Goal: Transaction & Acquisition: Purchase product/service

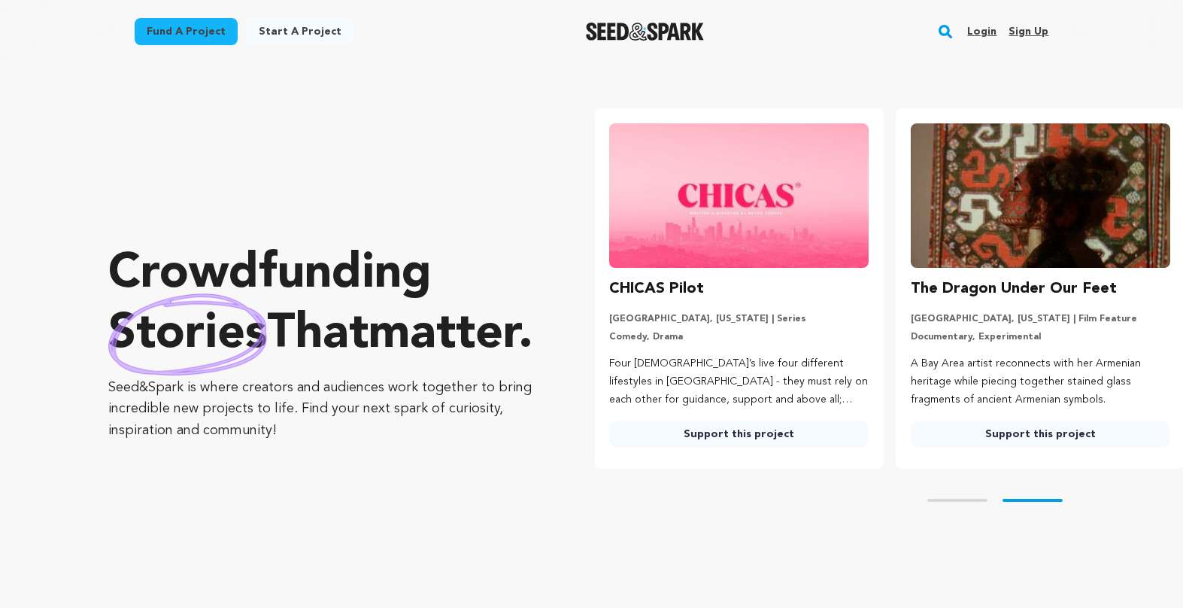
scroll to position [0, 314]
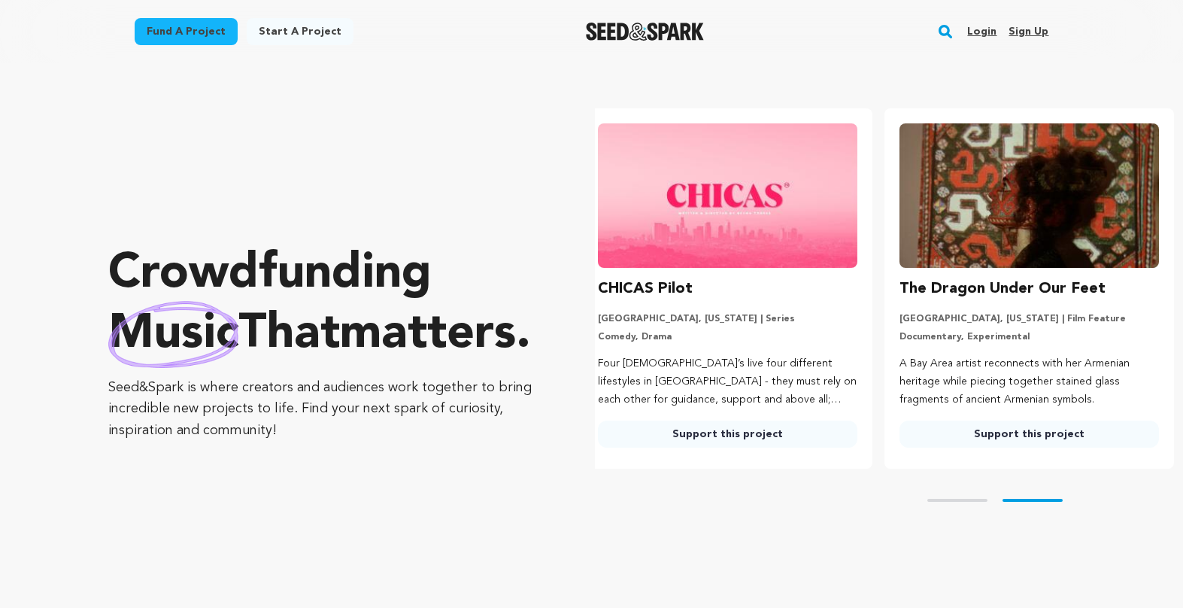
click at [952, 27] on rect "button" at bounding box center [946, 32] width 18 height 18
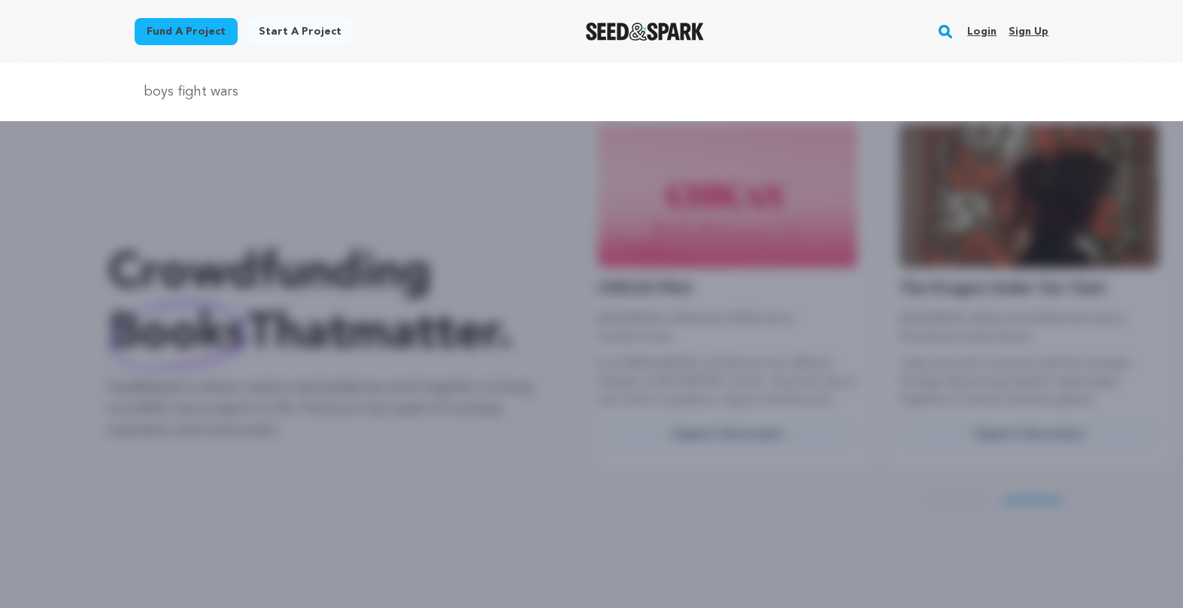
type input "boys fight wars"
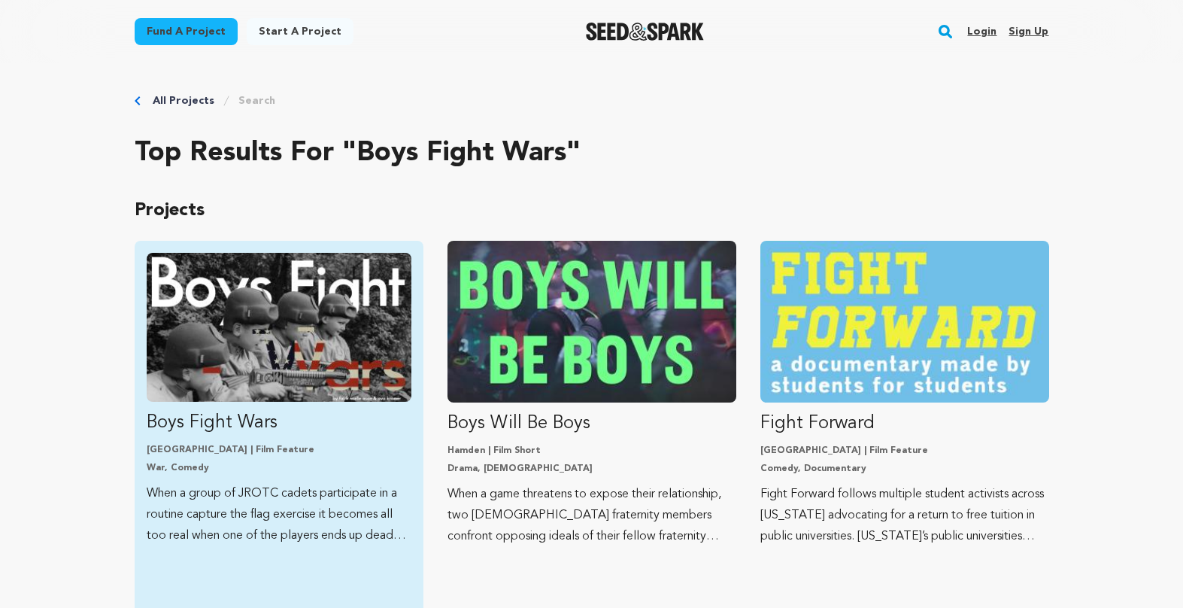
click at [231, 389] on img "Fund Boys Fight Wars" at bounding box center [279, 327] width 265 height 149
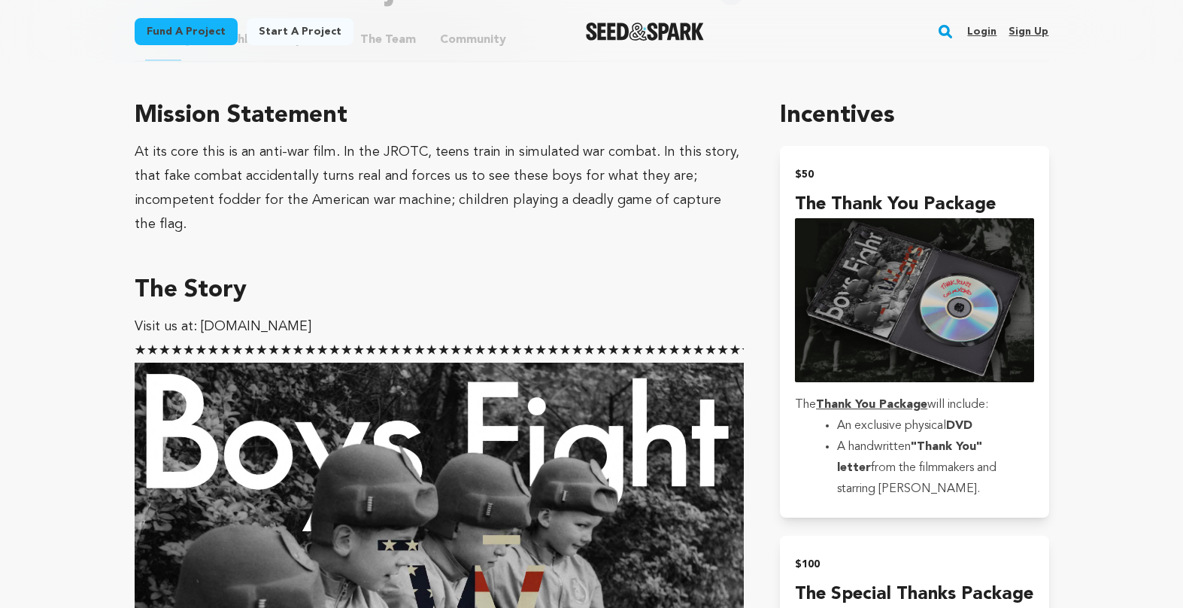
scroll to position [782, 0]
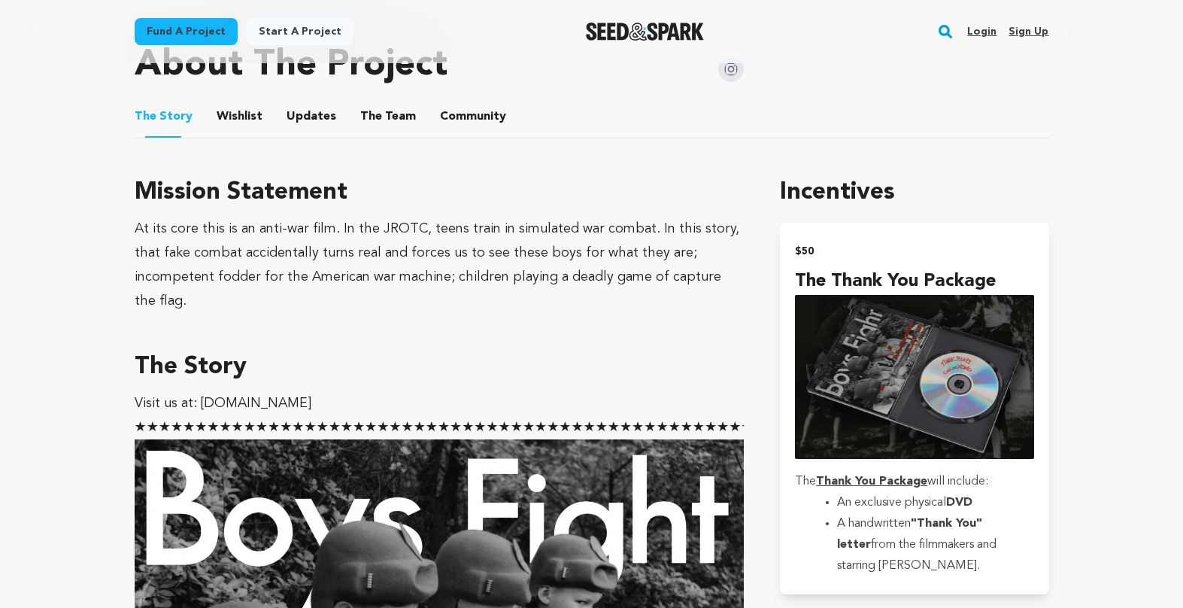
click at [982, 29] on link "Login" at bounding box center [981, 32] width 29 height 24
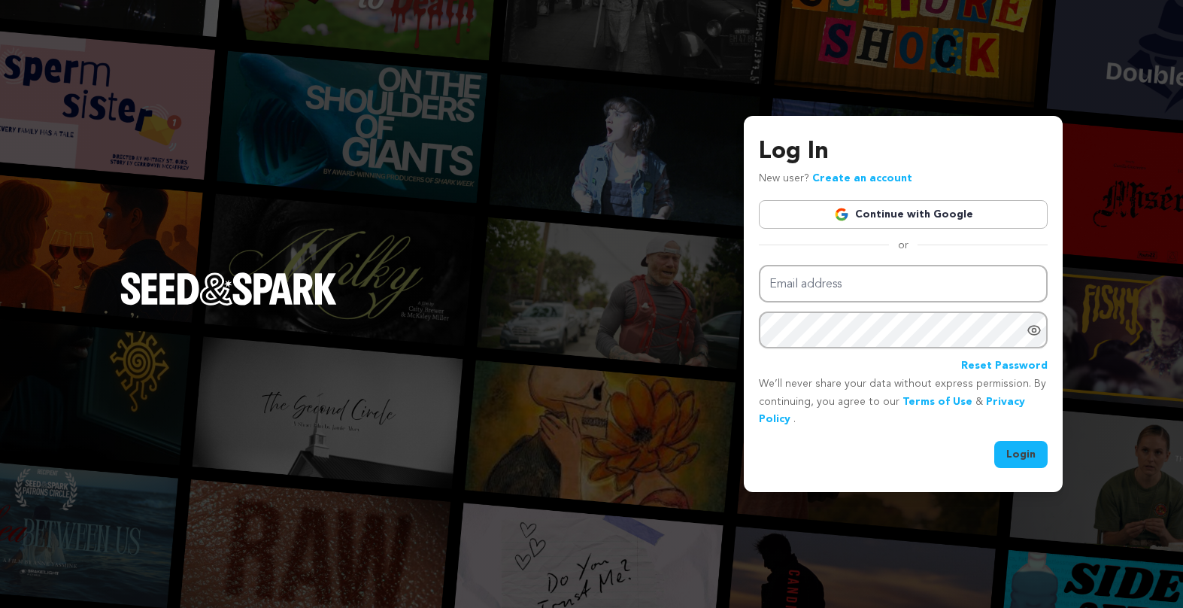
click at [934, 214] on link "Continue with Google" at bounding box center [903, 214] width 289 height 29
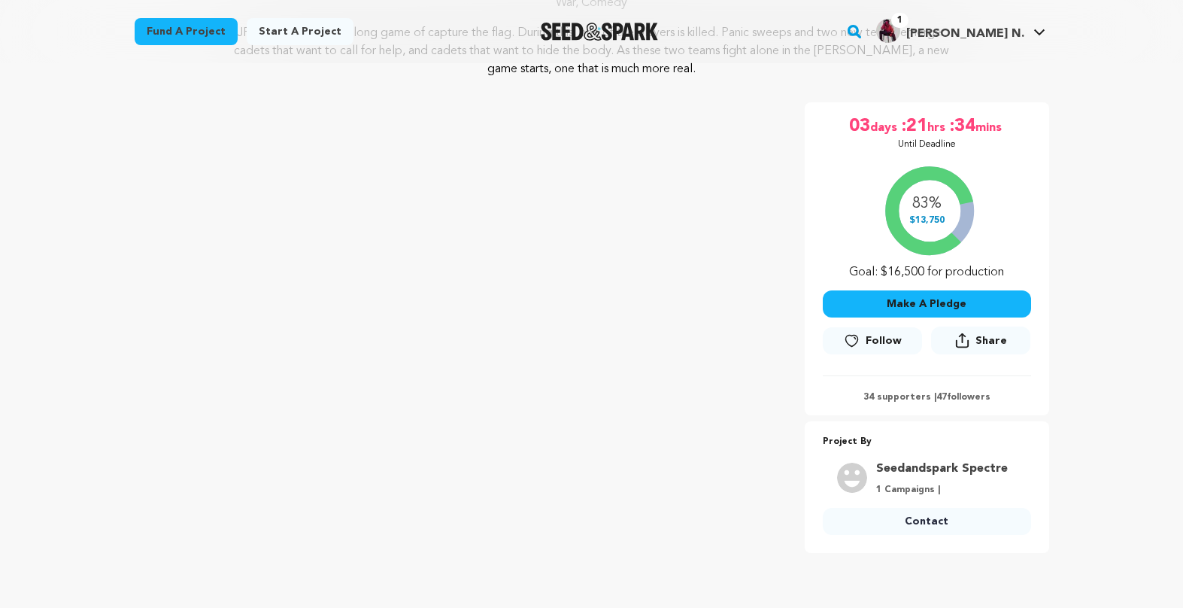
scroll to position [208, 0]
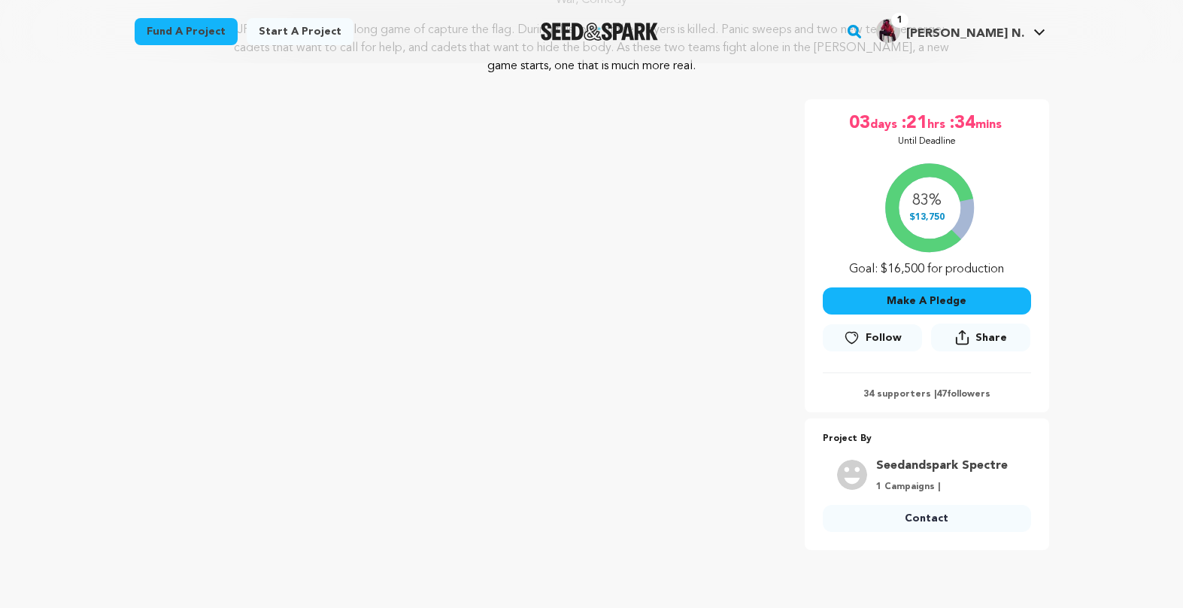
click at [875, 348] on button "Follow" at bounding box center [872, 337] width 99 height 27
click at [897, 309] on button "Make A Pledge" at bounding box center [927, 300] width 208 height 27
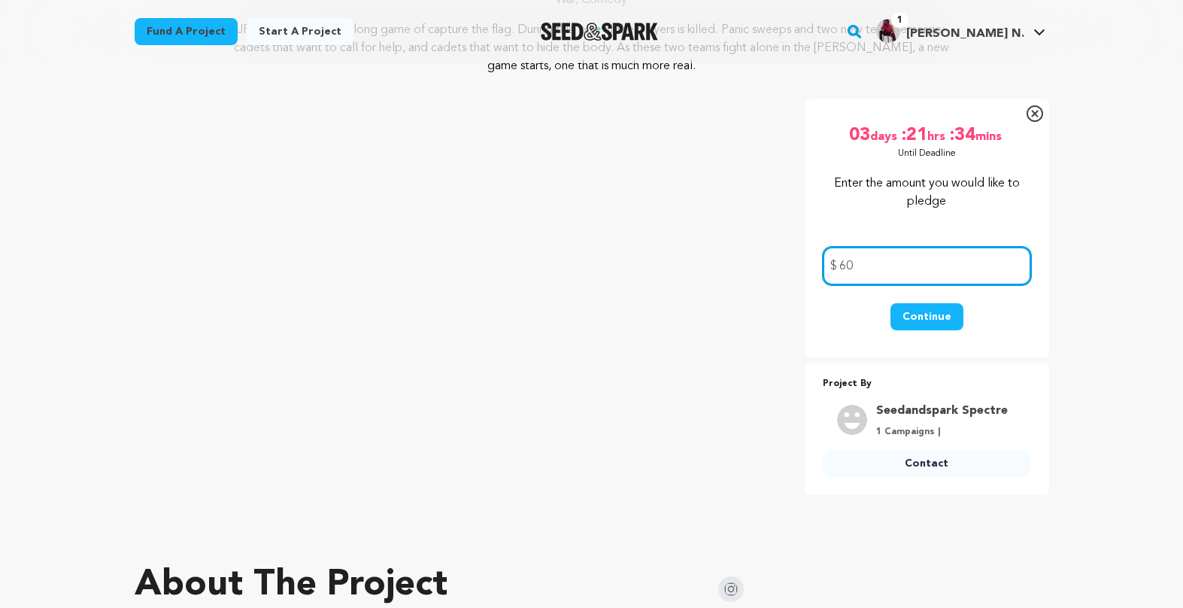
type input "60"
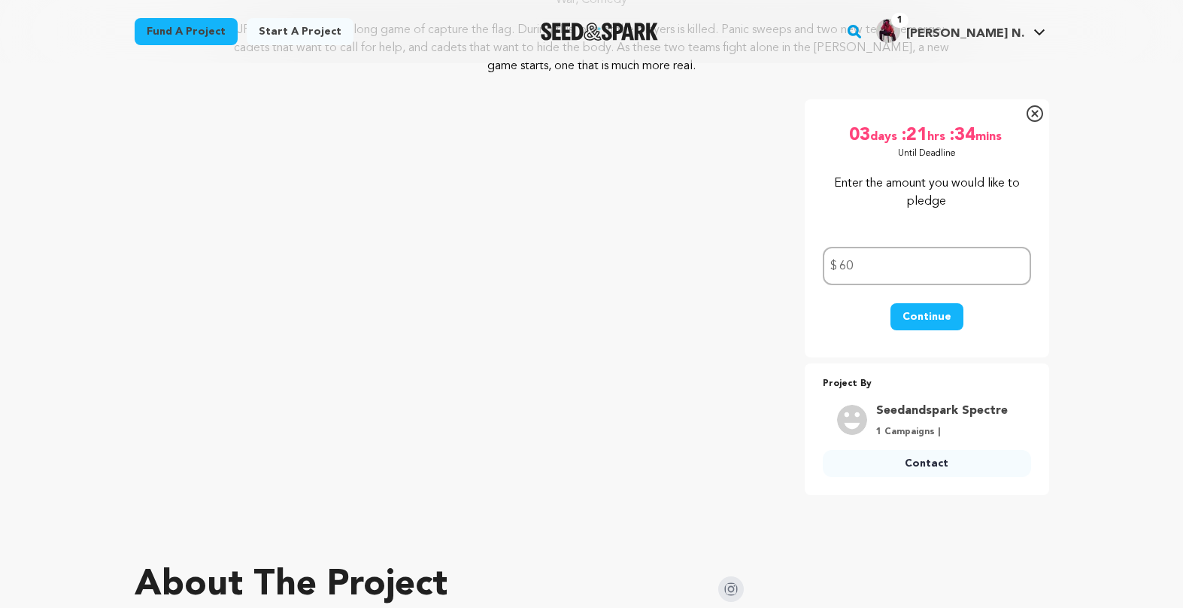
click at [1020, 331] on div "Continue" at bounding box center [927, 324] width 208 height 42
click at [953, 322] on button "Continue" at bounding box center [927, 316] width 73 height 27
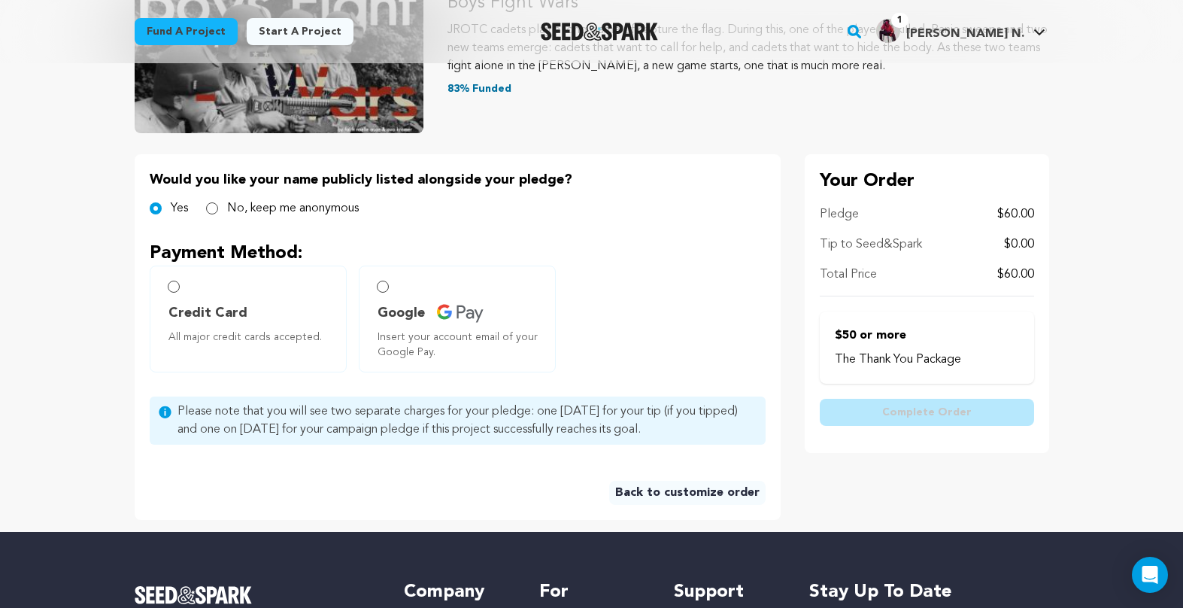
scroll to position [234, 0]
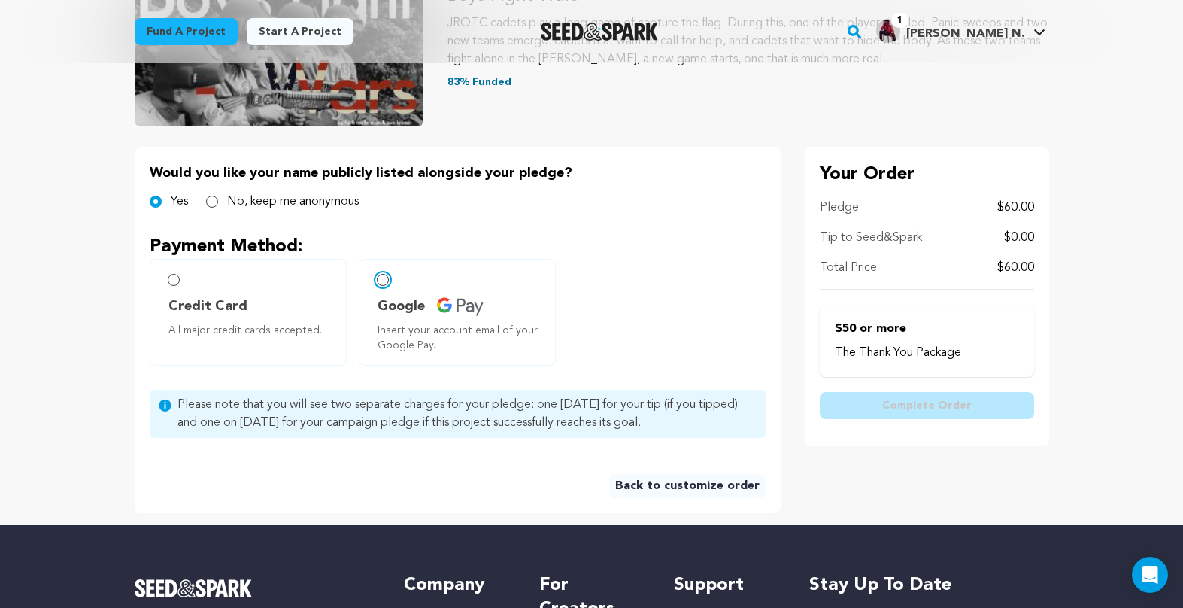
click at [387, 281] on input "Google Insert your account email of your Google Pay." at bounding box center [383, 280] width 12 height 12
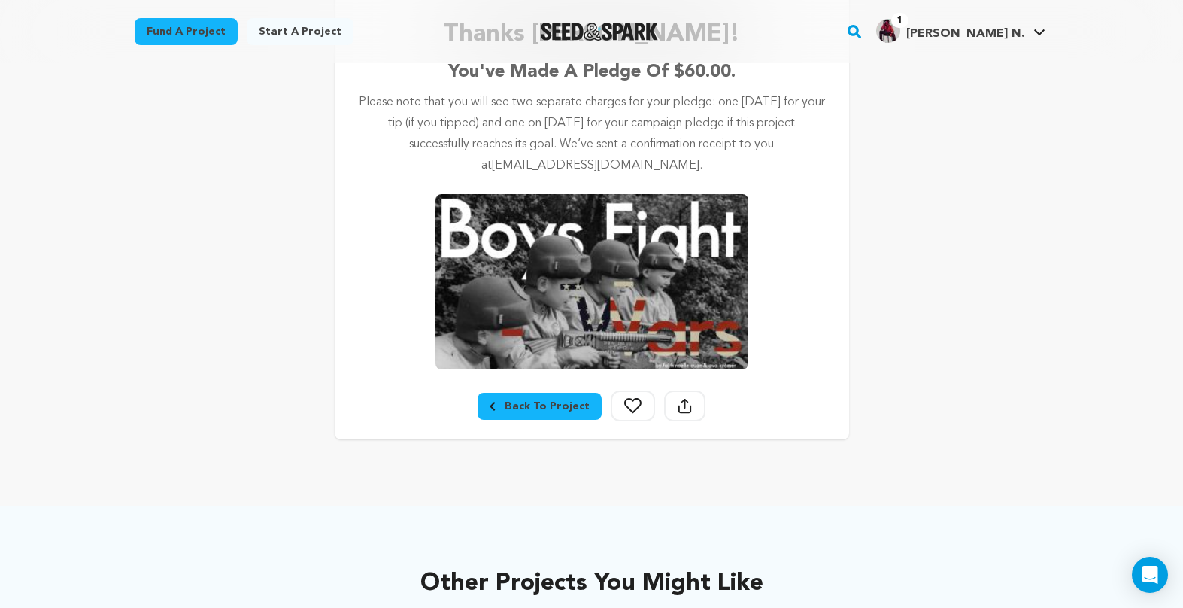
scroll to position [276, 0]
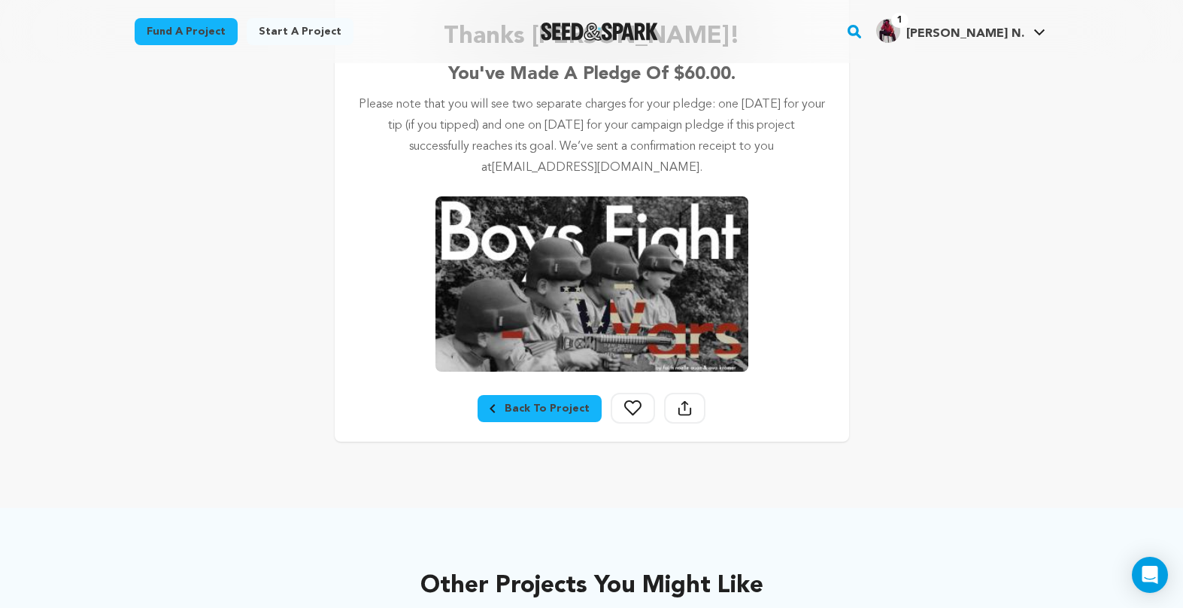
click at [633, 411] on icon at bounding box center [632, 407] width 17 height 15
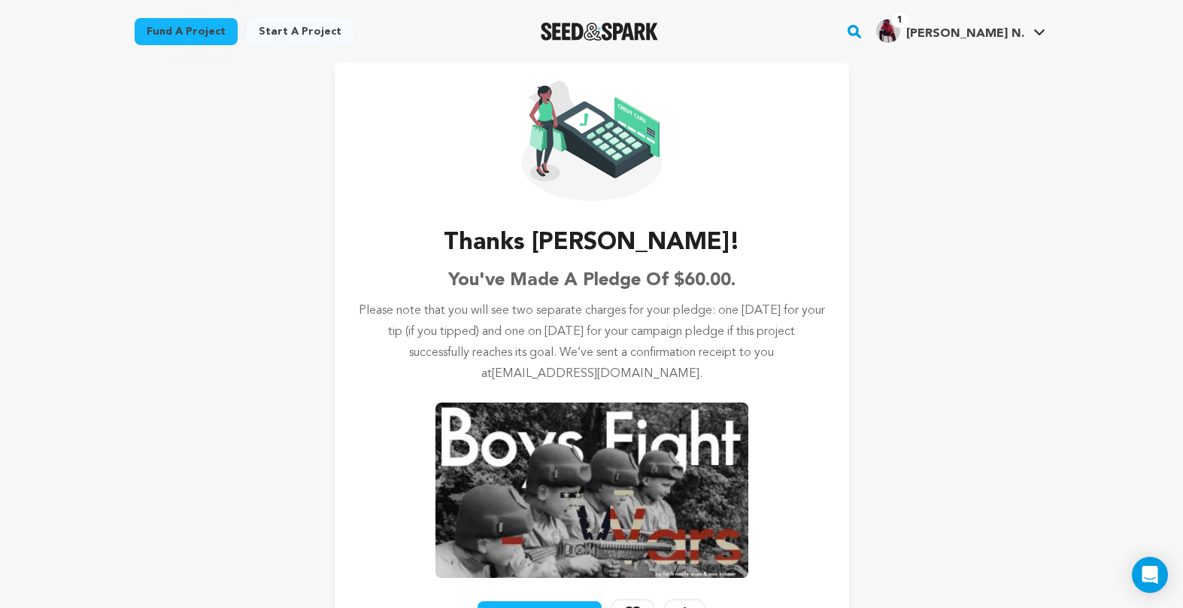
scroll to position [146, 0]
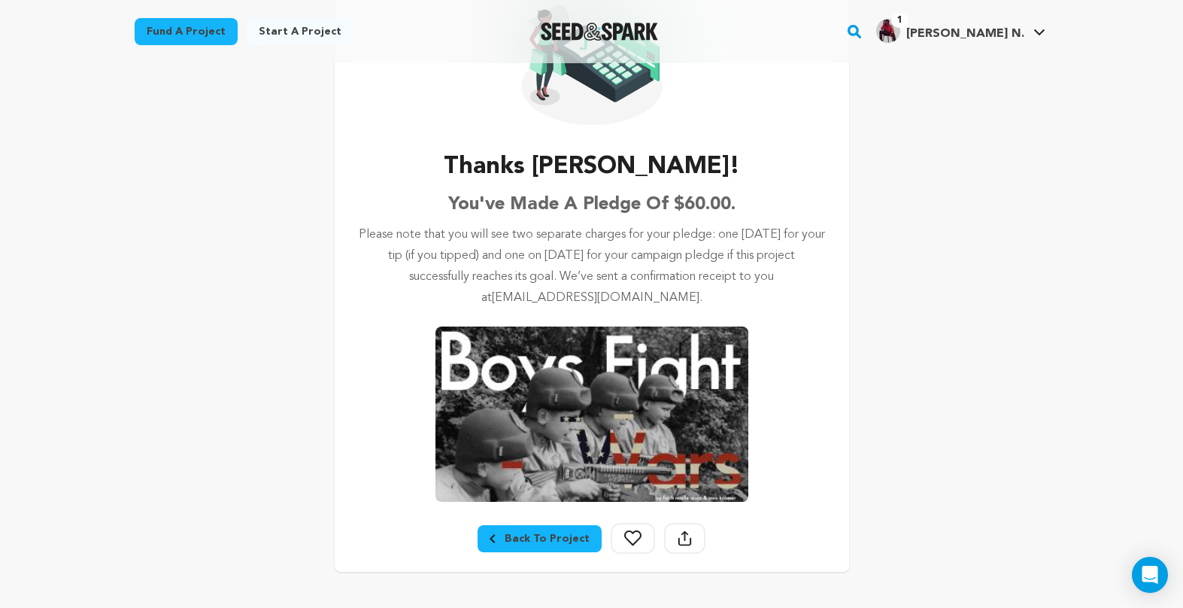
click at [536, 544] on div "Back To Project" at bounding box center [540, 538] width 100 height 15
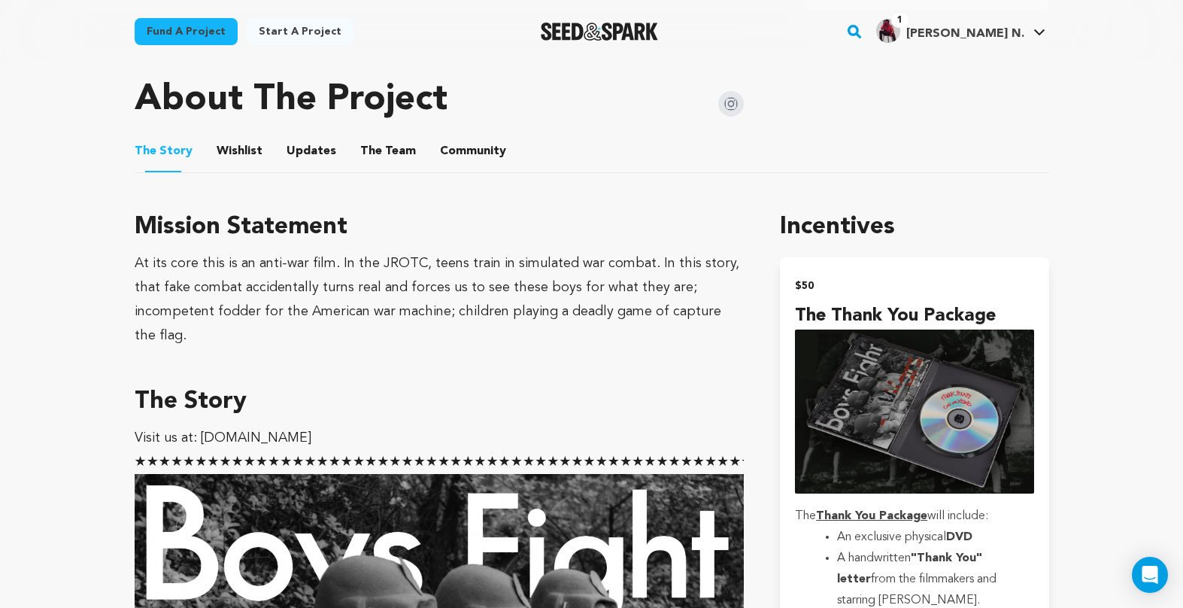
scroll to position [706, 0]
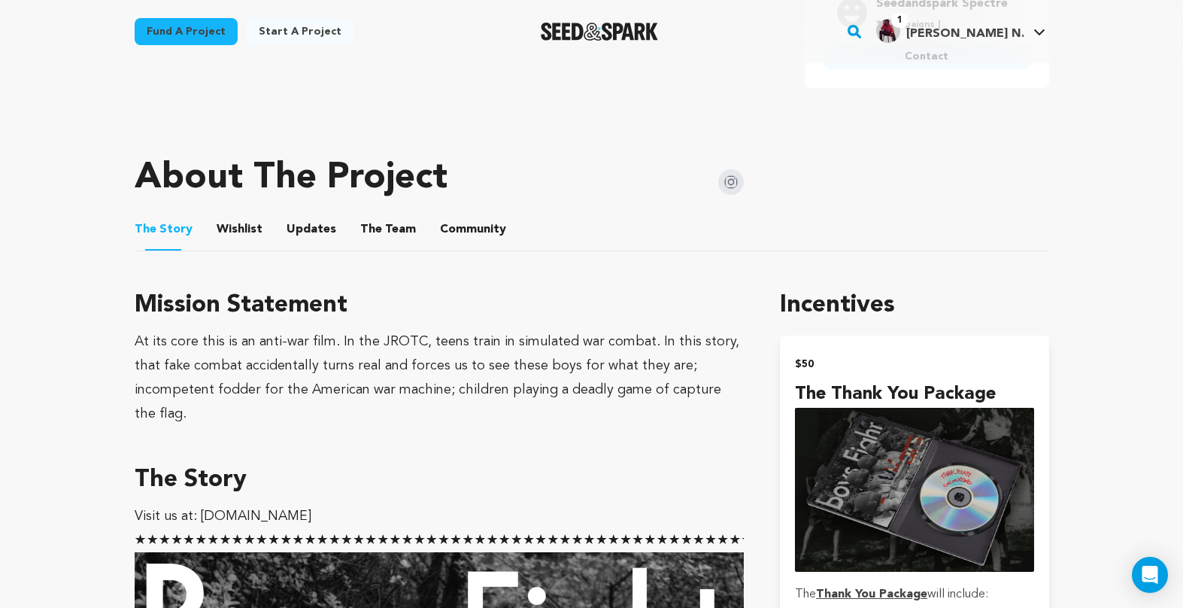
click at [476, 237] on button "Community" at bounding box center [473, 232] width 36 height 36
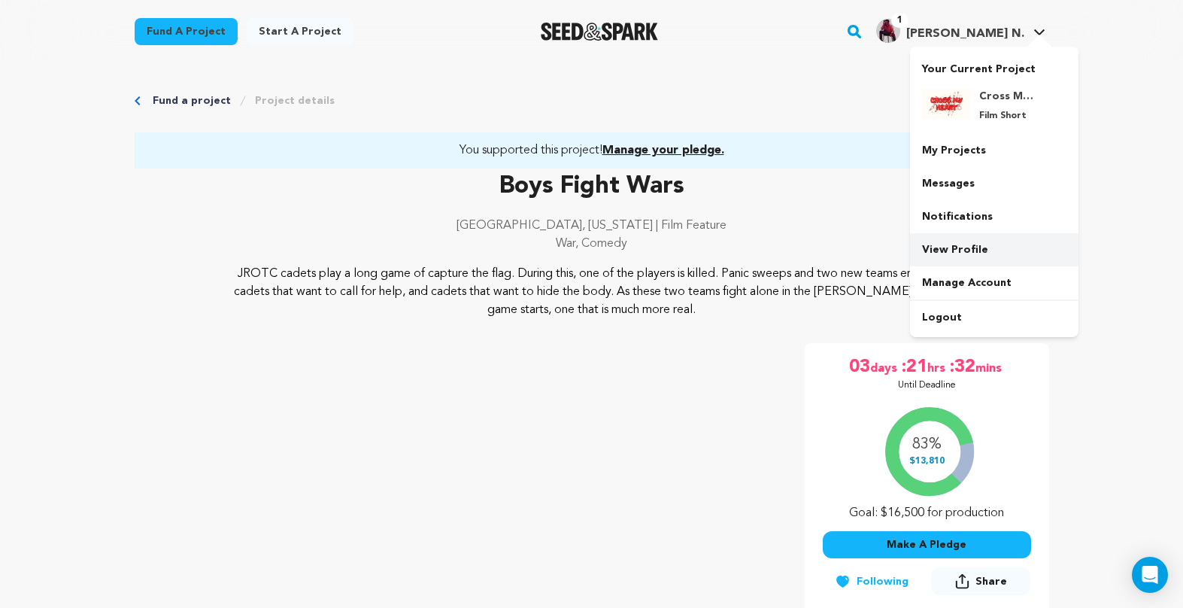
click at [991, 251] on link "View Profile" at bounding box center [994, 249] width 169 height 33
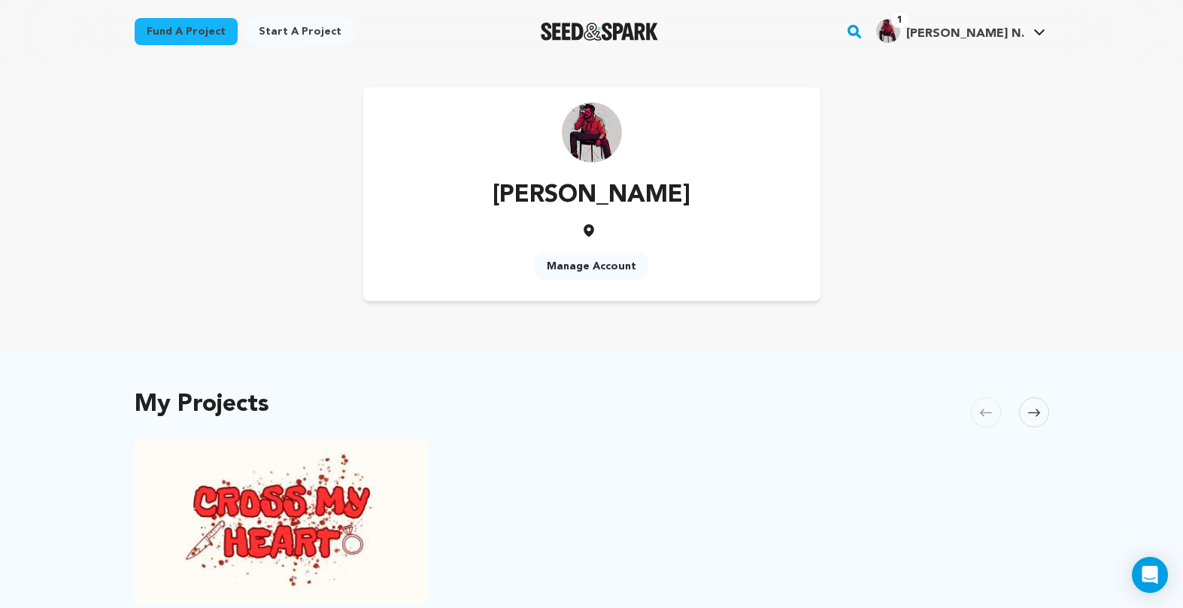
click at [582, 193] on p "[PERSON_NAME]" at bounding box center [592, 196] width 198 height 36
click at [356, 232] on div "Laudicina Nick Manage Account" at bounding box center [592, 194] width 915 height 214
click at [578, 259] on link "Manage Account" at bounding box center [592, 266] width 114 height 27
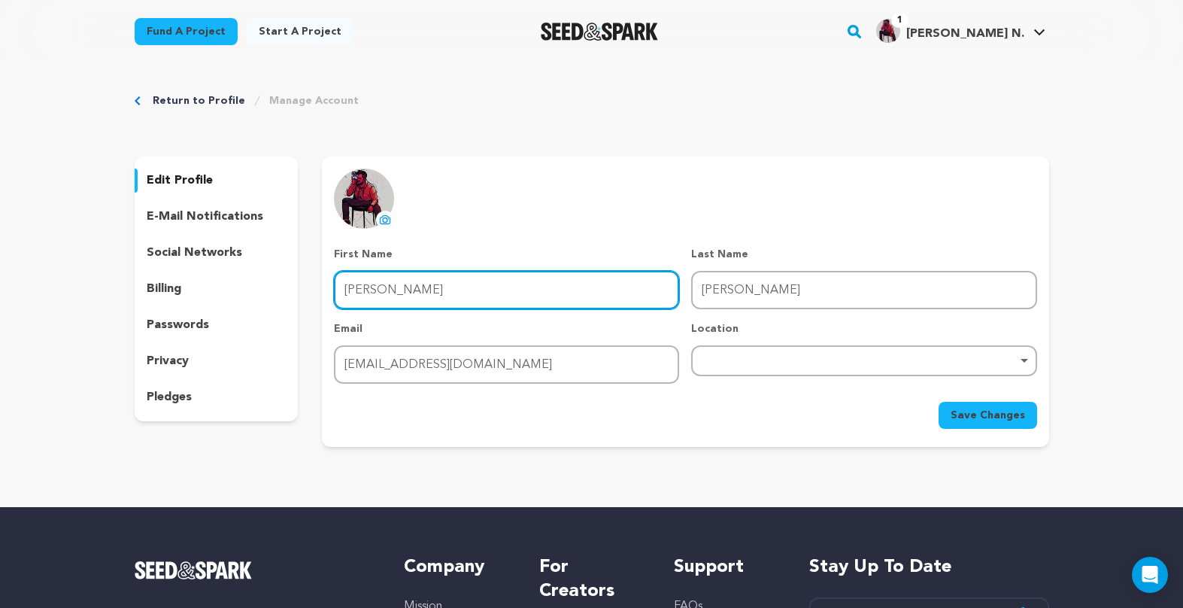
click at [394, 298] on input "Laudicina" at bounding box center [506, 290] width 345 height 38
type input "Nick"
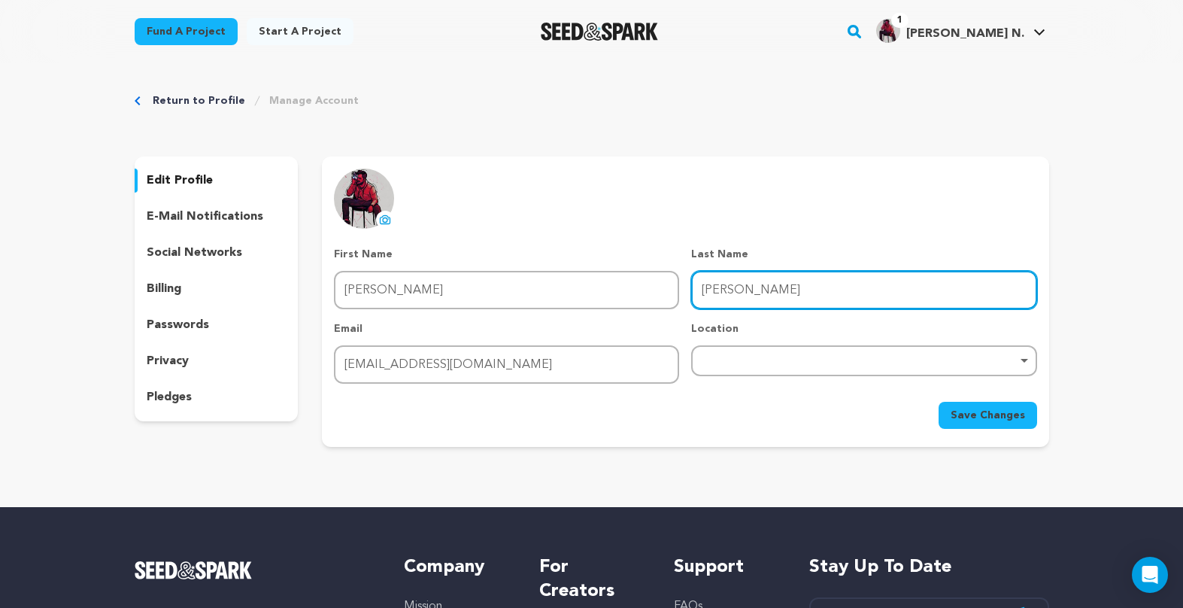
click at [723, 296] on input "Nick" at bounding box center [863, 290] width 345 height 38
type input "Laudicina"
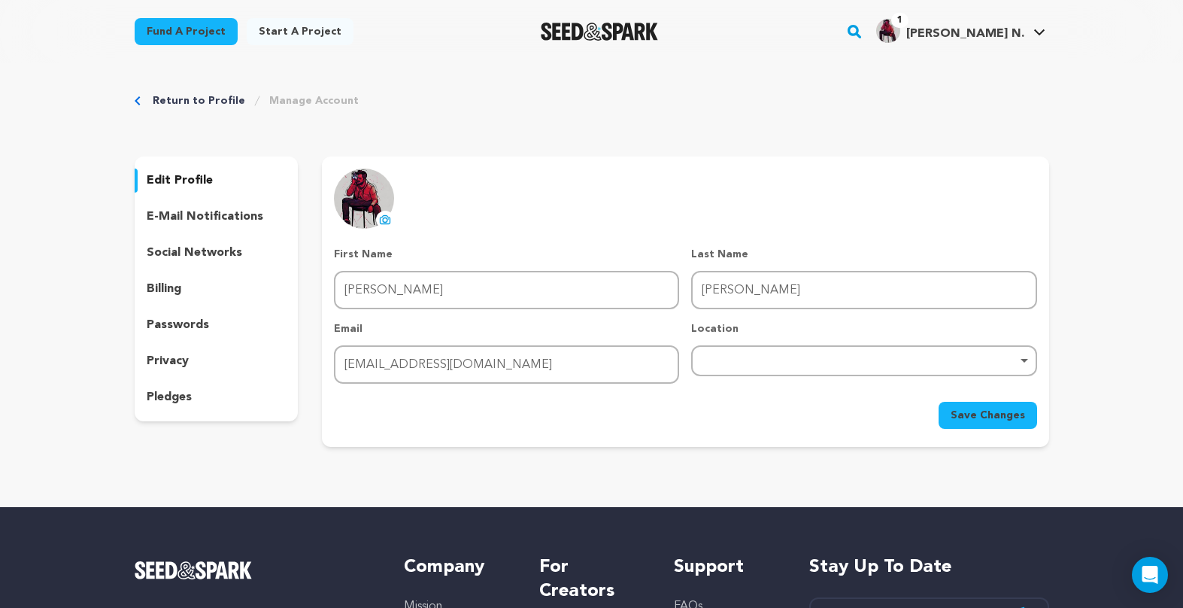
click at [709, 187] on div "uploading spinner upload profile image First Name First Name Nick Last Name Las…" at bounding box center [685, 299] width 703 height 260
click at [1023, 420] on span "Save Changes" at bounding box center [988, 415] width 74 height 15
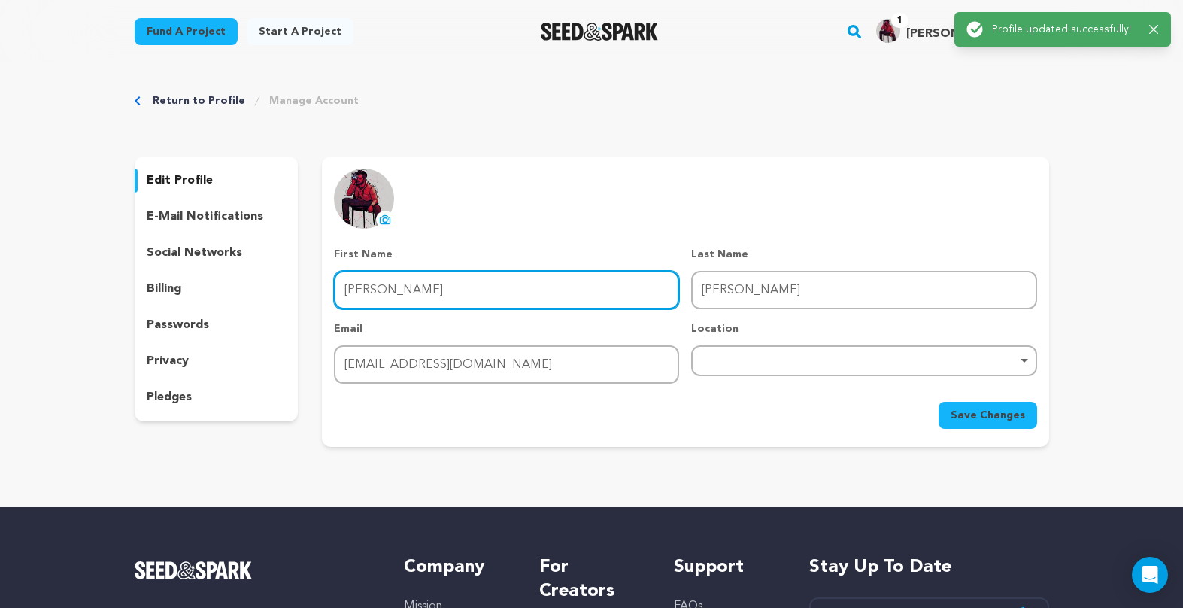
click at [457, 290] on input "Nick" at bounding box center [506, 290] width 345 height 38
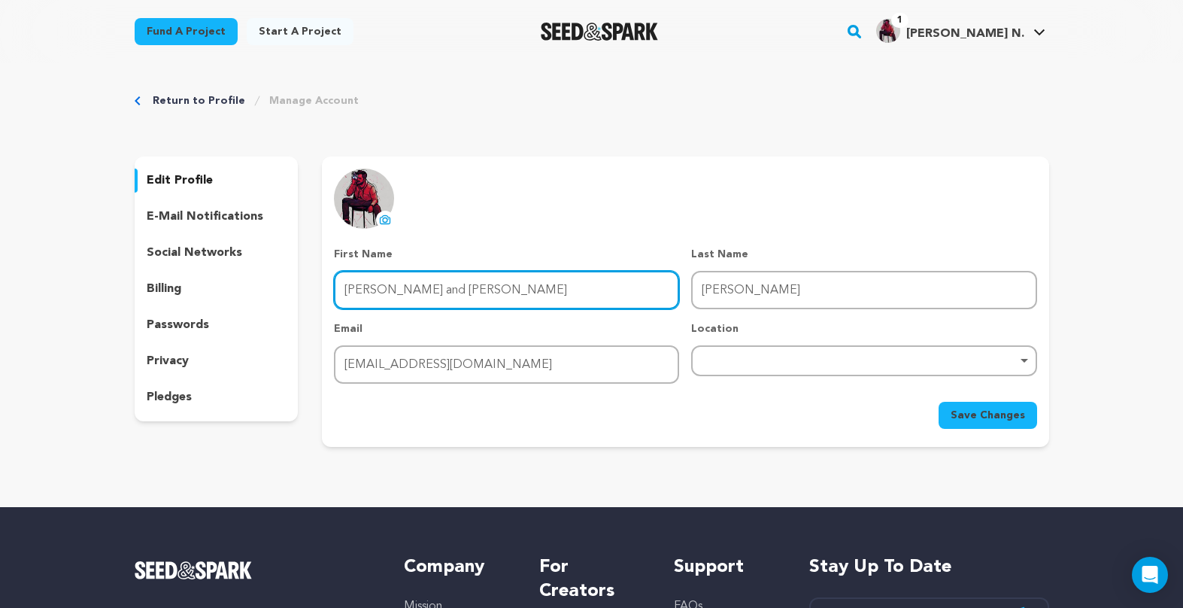
type input "Nick and Shayley"
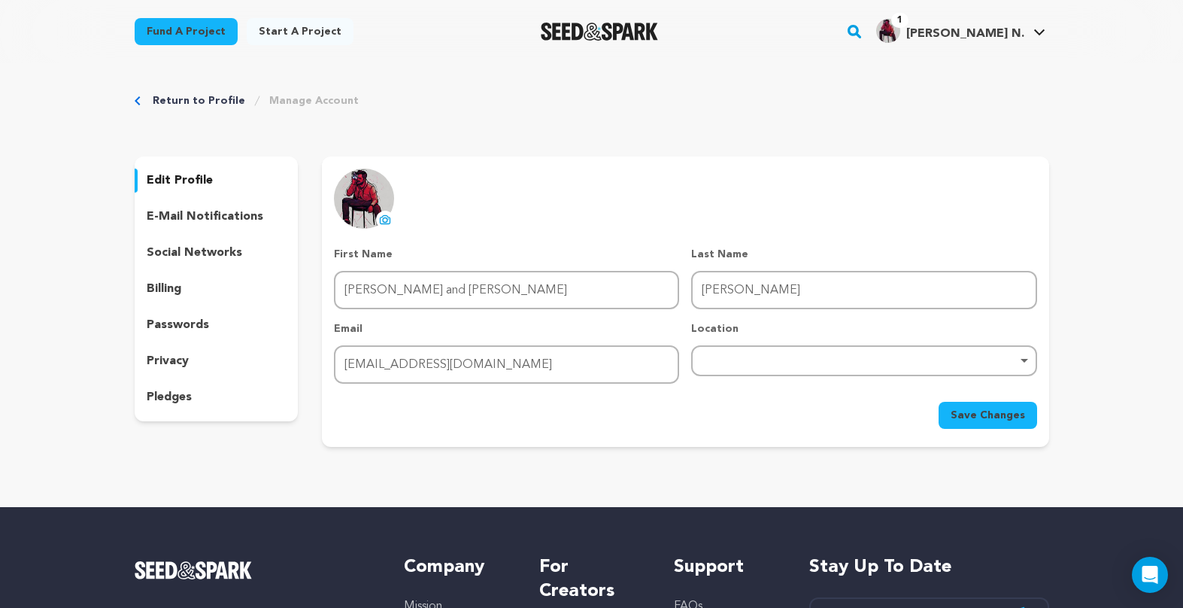
click at [982, 421] on span "Save Changes" at bounding box center [988, 415] width 74 height 15
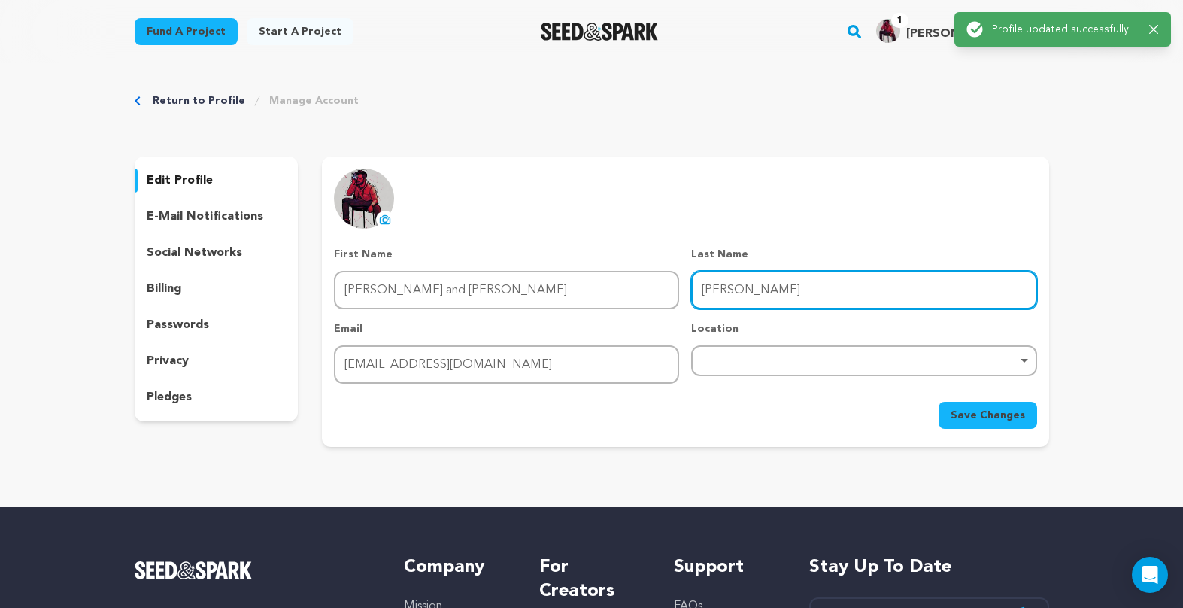
click at [721, 289] on input "Laudicina" at bounding box center [863, 290] width 345 height 38
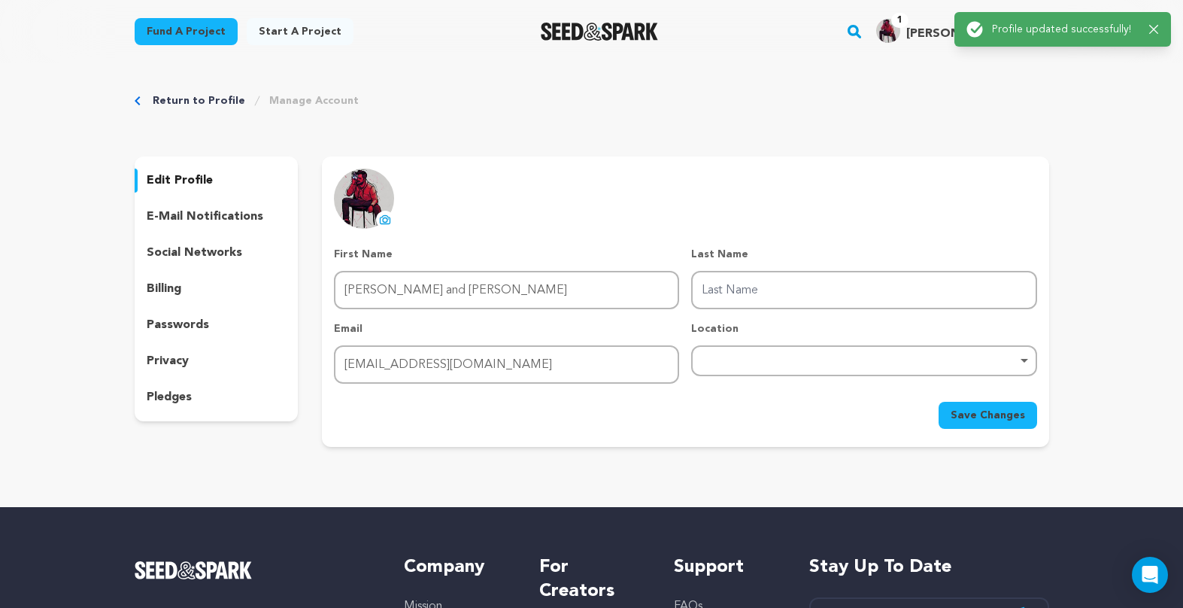
click at [787, 98] on div "Return to Profile Manage Account" at bounding box center [592, 100] width 915 height 15
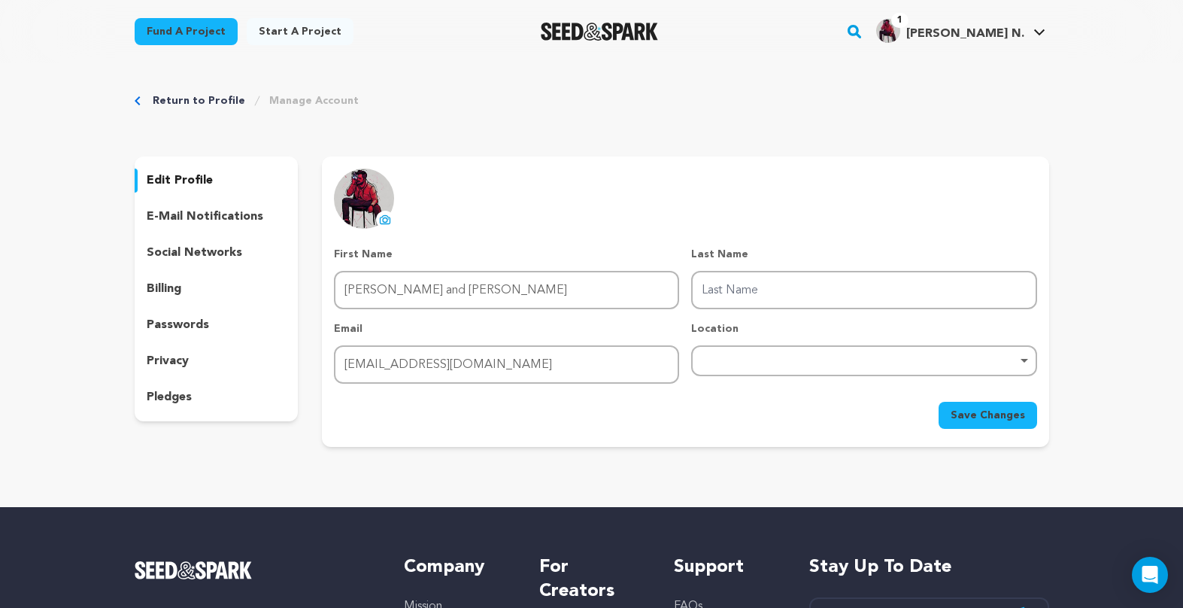
click at [982, 410] on span "Save Changes" at bounding box center [988, 415] width 74 height 15
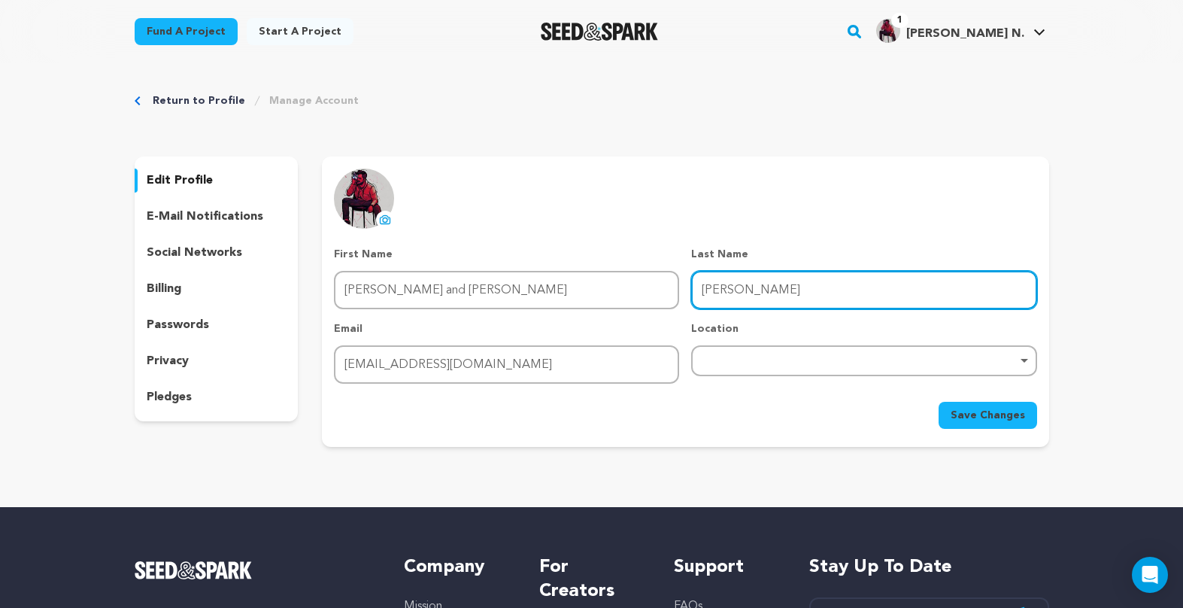
type input "Laudicina"
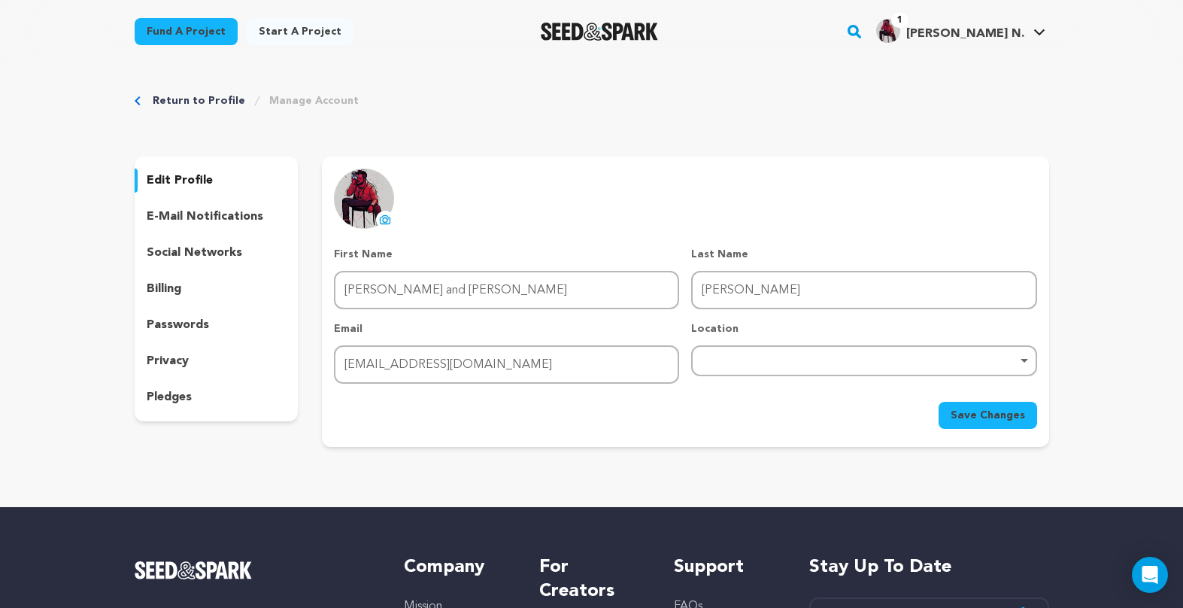
click at [867, 134] on div "Return to Profile Manage Account edit profile e-mail notifications social netwo…" at bounding box center [592, 273] width 963 height 420
click at [975, 402] on button "Save Changes" at bounding box center [988, 415] width 99 height 27
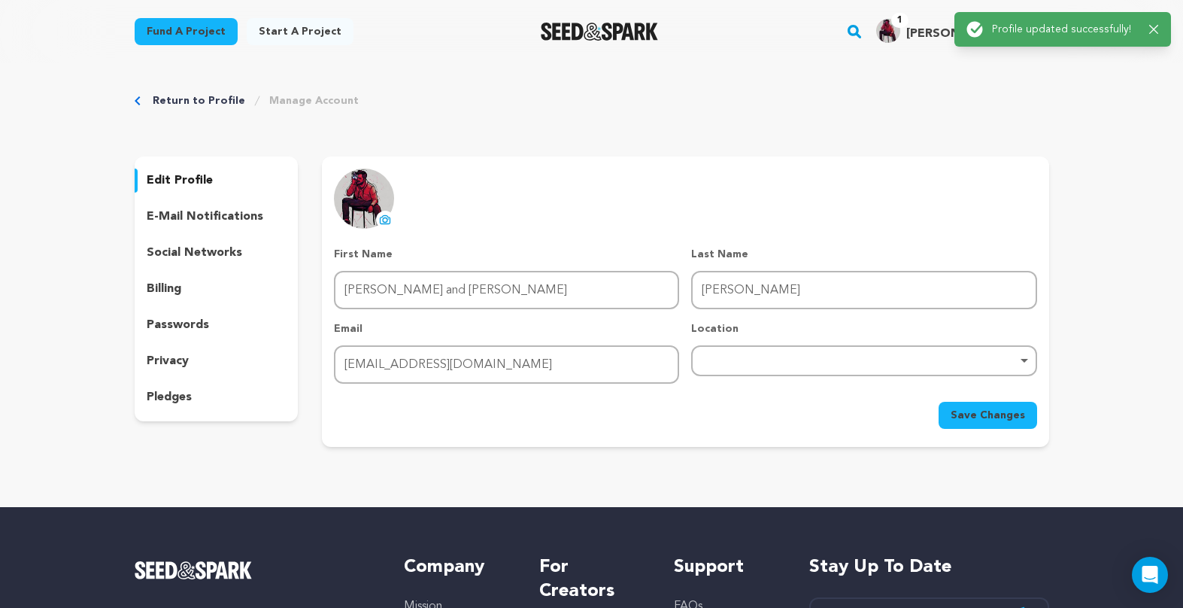
click at [1158, 32] on icon "button" at bounding box center [1154, 30] width 10 height 10
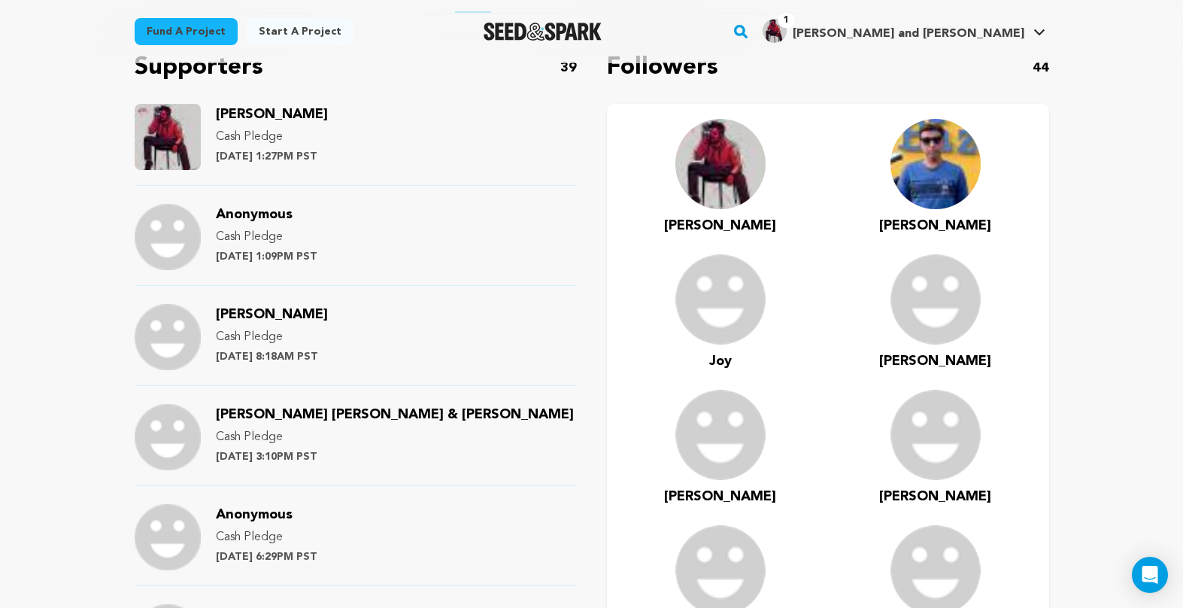
scroll to position [944, 0]
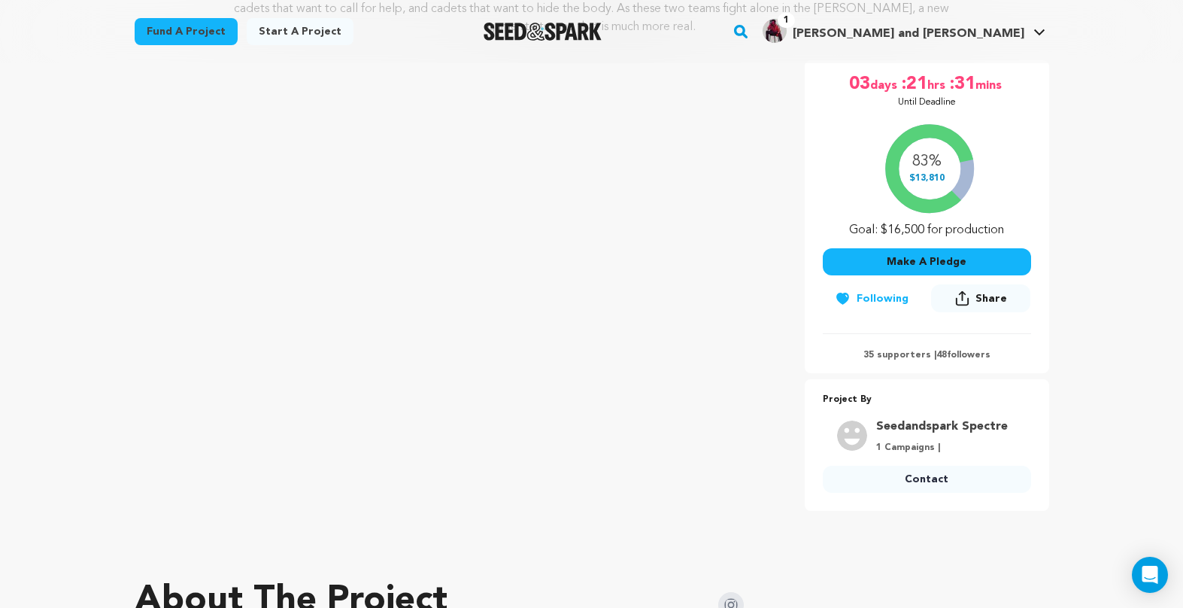
scroll to position [260, 0]
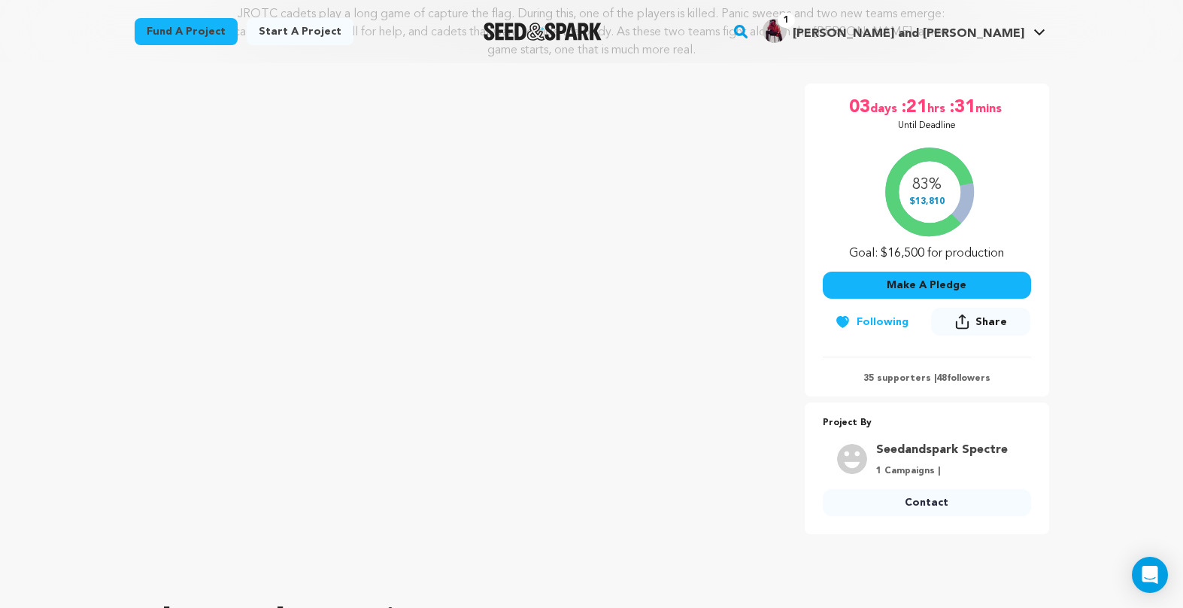
click at [971, 325] on button "Share" at bounding box center [980, 322] width 99 height 28
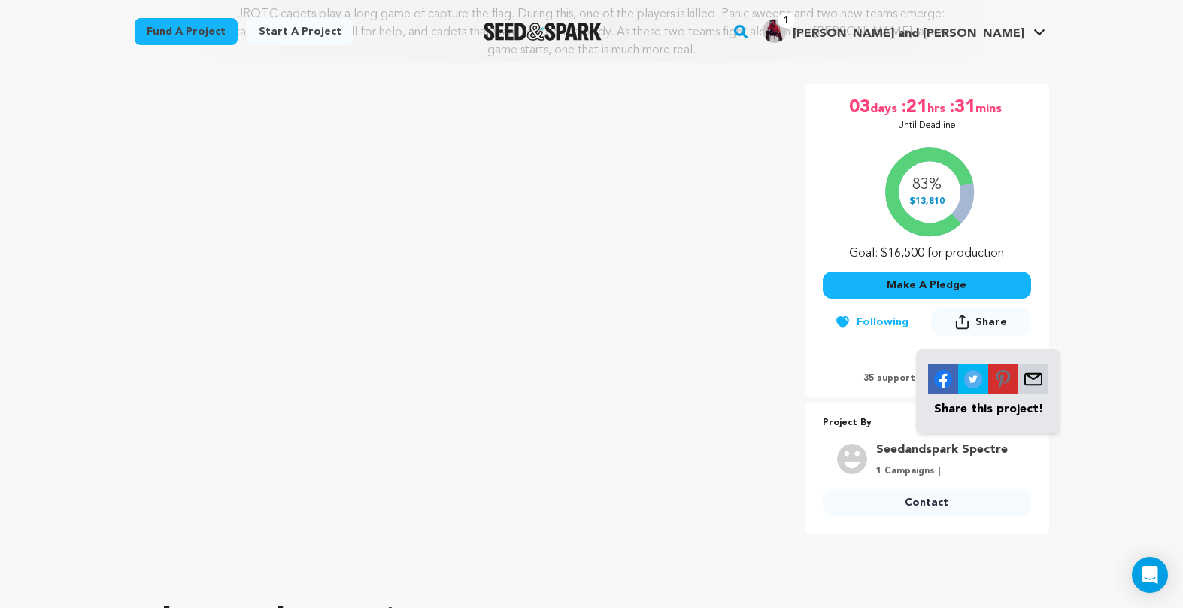
click at [1008, 408] on p "Share this project!" at bounding box center [988, 409] width 120 height 18
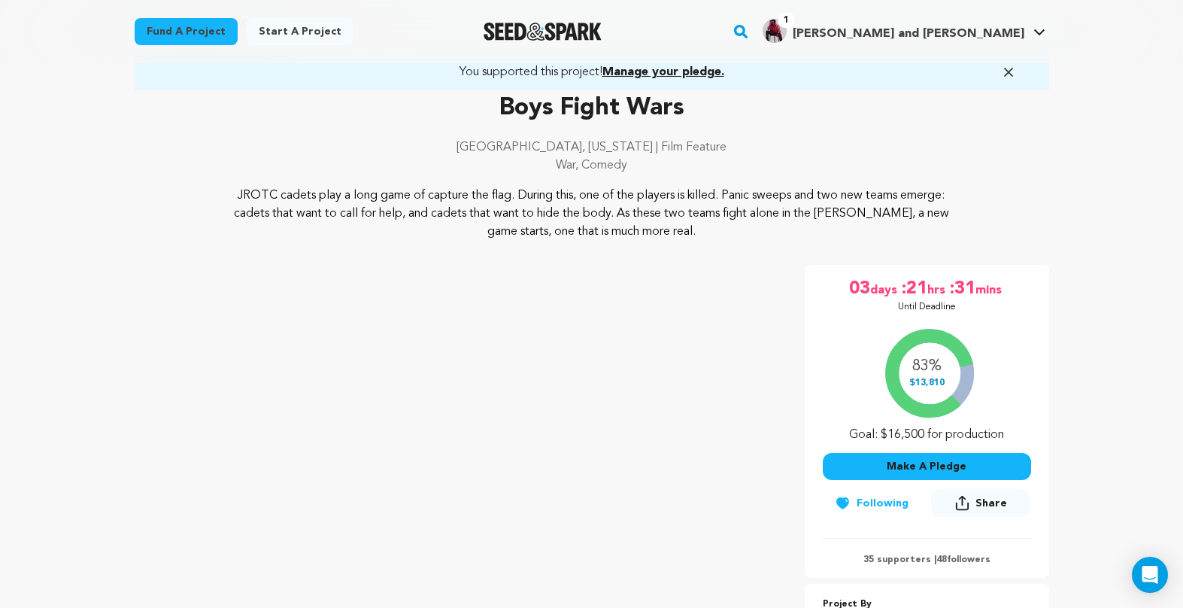
scroll to position [0, 0]
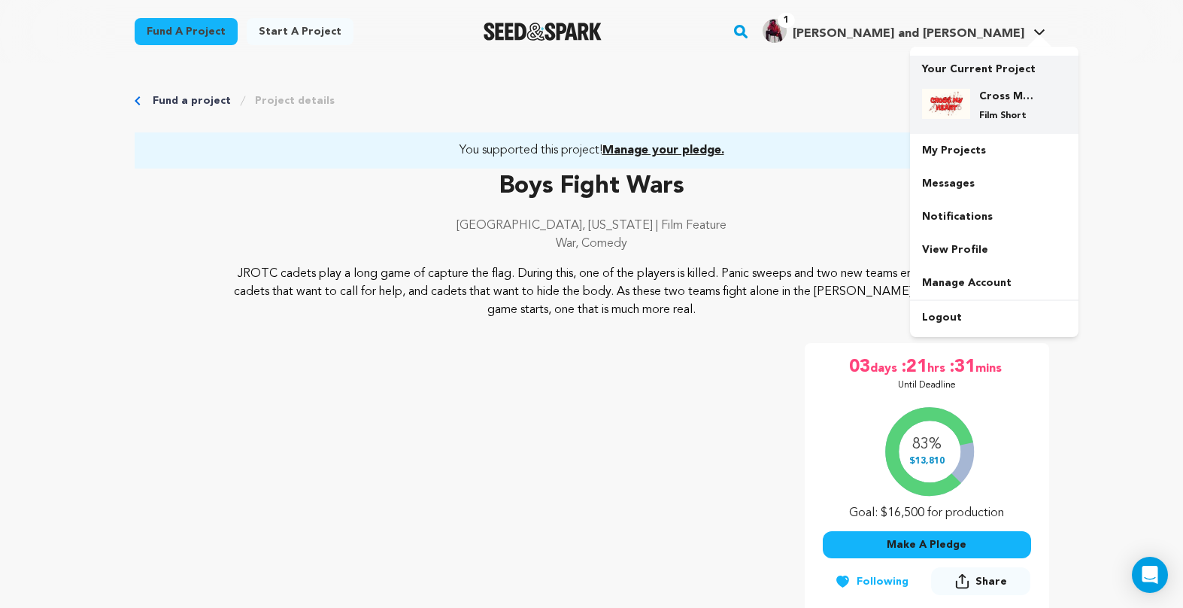
click at [982, 99] on h4 "Cross My Heart | Campy Killer Comedy" at bounding box center [1006, 96] width 54 height 15
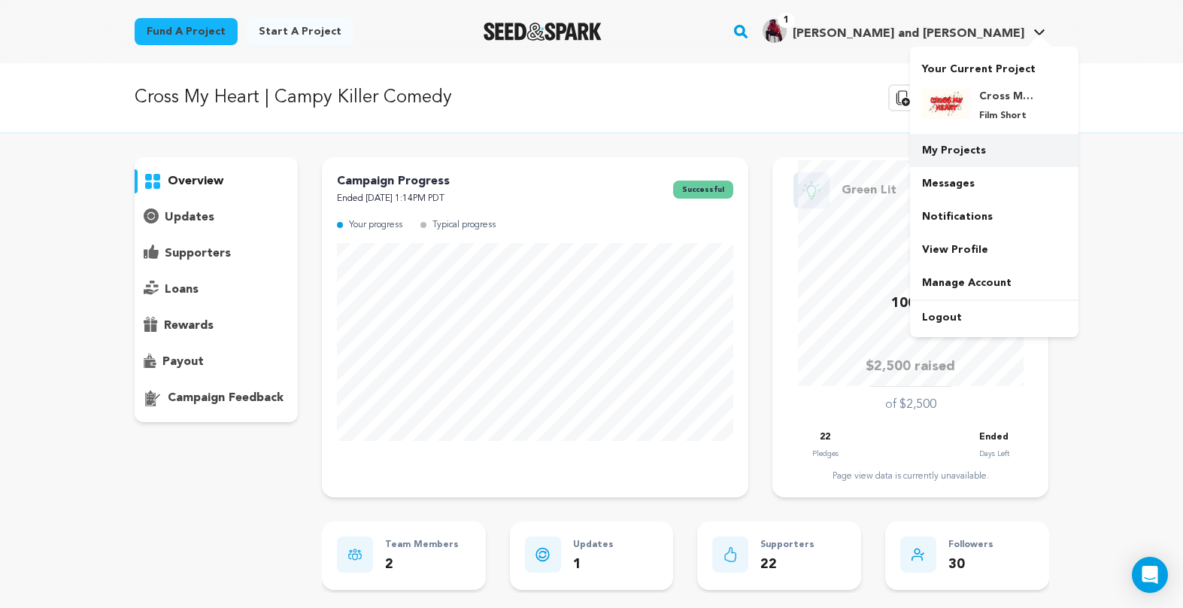
click at [968, 144] on link "My Projects" at bounding box center [994, 150] width 169 height 33
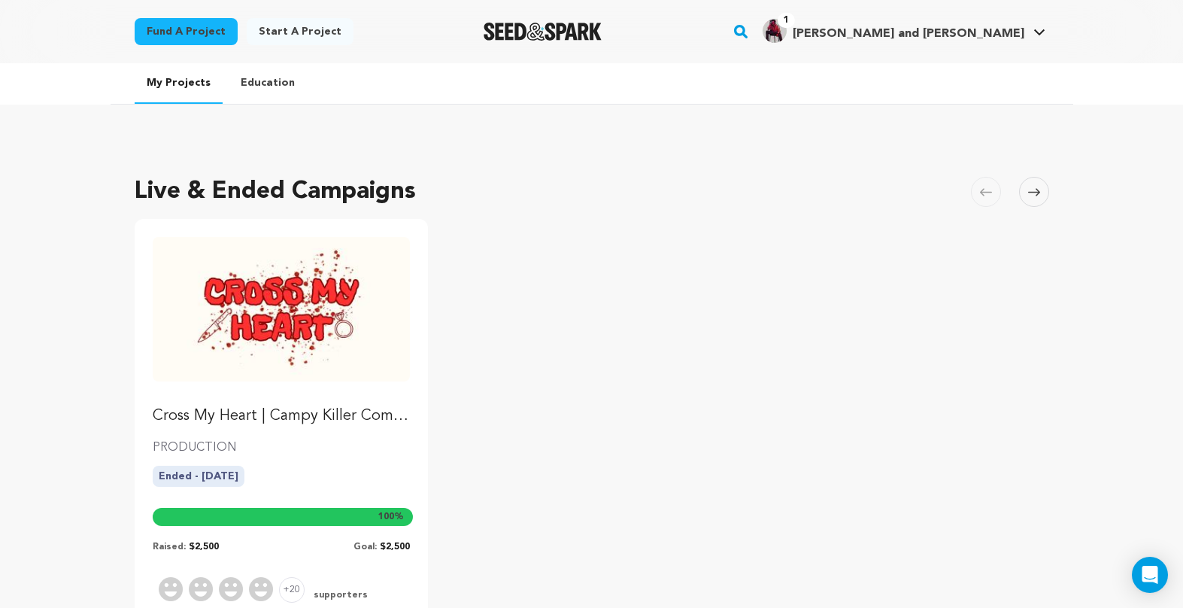
click at [587, 29] on img "Seed&Spark Homepage" at bounding box center [543, 32] width 118 height 18
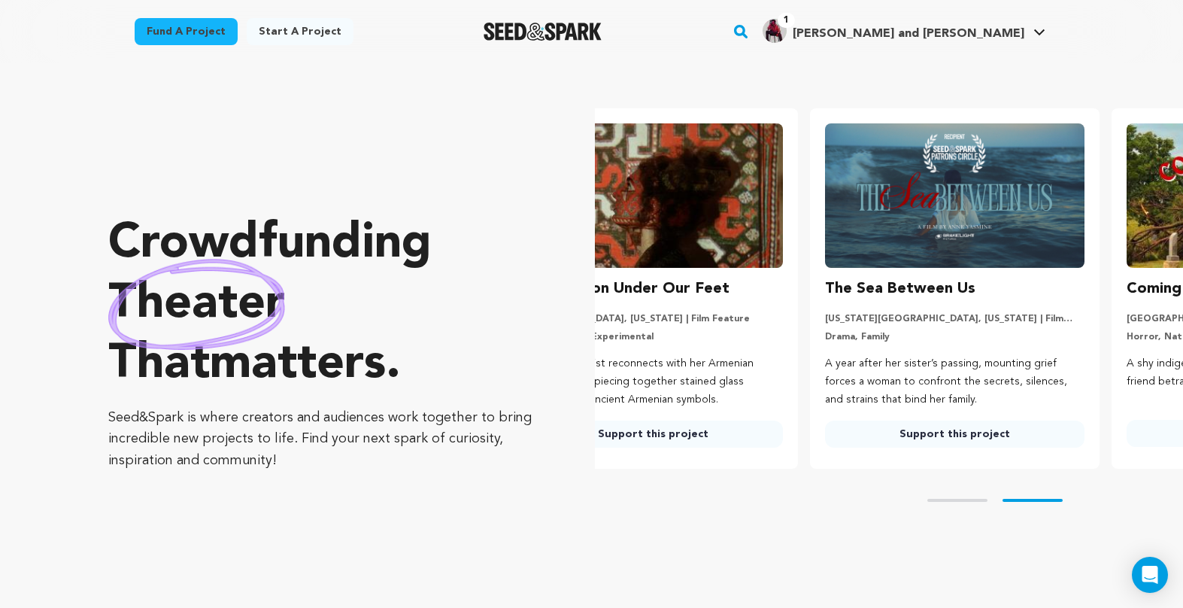
scroll to position [0, 177]
